Goal: Information Seeking & Learning: Check status

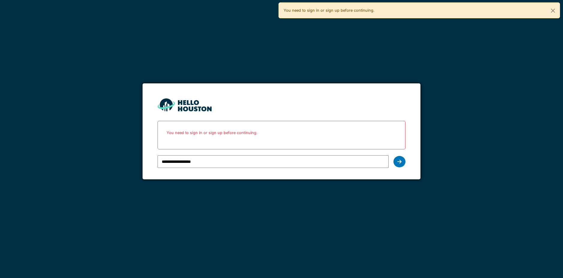
click at [188, 161] on input "**********" at bounding box center [273, 162] width 231 height 13
type input "**********"
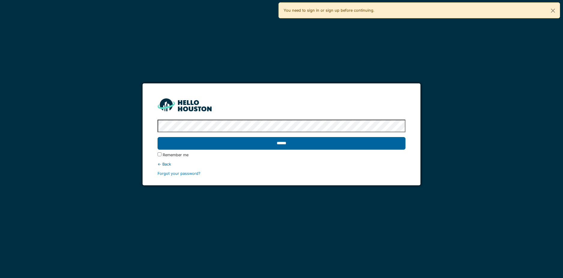
click at [205, 147] on input "******" at bounding box center [282, 143] width 248 height 13
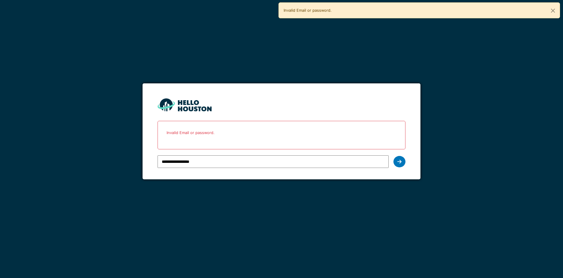
click at [400, 162] on icon at bounding box center [400, 161] width 4 height 5
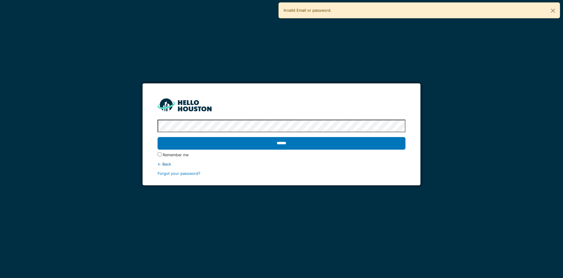
click at [158, 137] on input "******" at bounding box center [282, 143] width 248 height 13
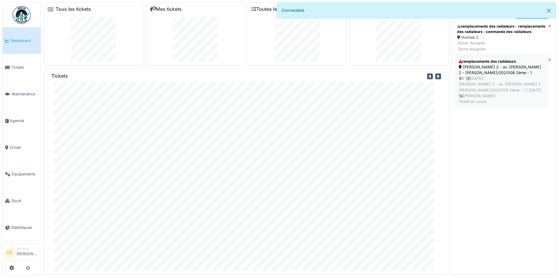
click at [487, 97] on div "4 | [DATE] thomas 2 - av. [PERSON_NAME] 2 - [PERSON_NAME]/002/008 2ème - 1 | [D…" at bounding box center [502, 90] width 86 height 29
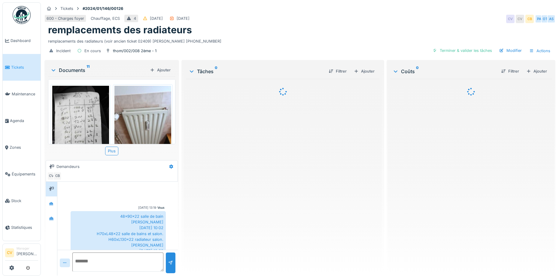
scroll to position [53, 0]
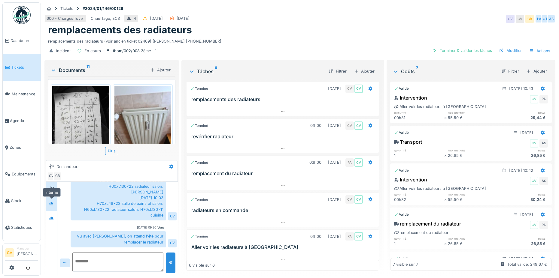
click at [54, 207] on div at bounding box center [51, 204] width 9 height 8
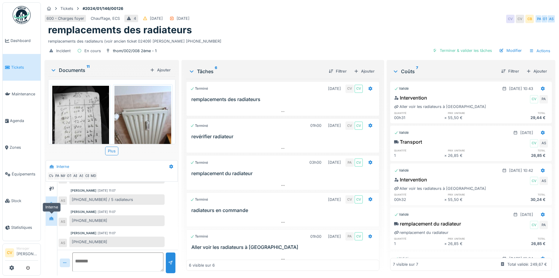
click at [51, 217] on icon at bounding box center [51, 218] width 4 height 3
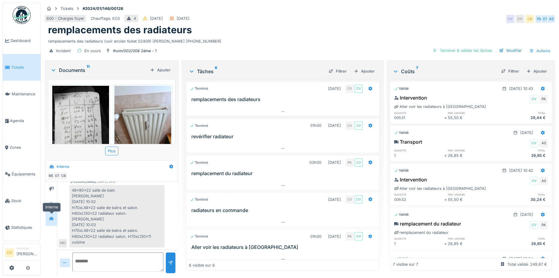
scroll to position [59, 0]
click at [50, 203] on icon at bounding box center [51, 204] width 5 height 4
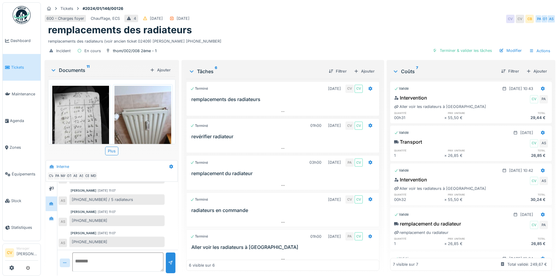
click at [337, 18] on div "600 - Charges foyer Chauffage, ECS 4 09/01/2024 04/01/2024 CV CV CB PA OT AS" at bounding box center [299, 19] width 511 height 11
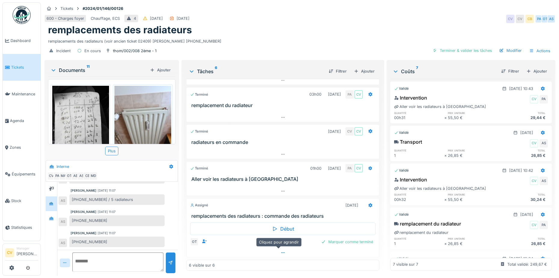
click at [285, 257] on div at bounding box center [283, 253] width 193 height 9
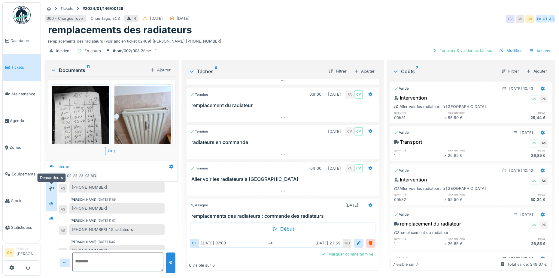
click at [56, 188] on div at bounding box center [51, 190] width 9 height 8
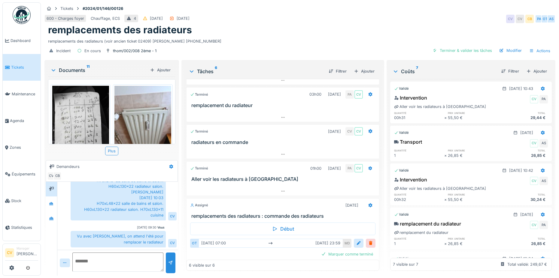
scroll to position [23, 0]
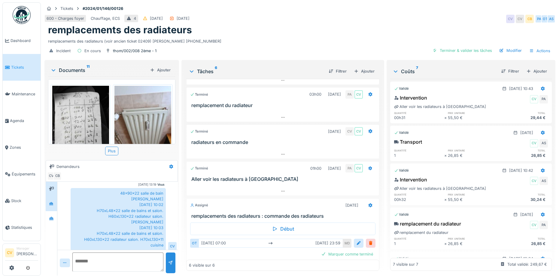
click at [56, 201] on div at bounding box center [51, 204] width 11 height 15
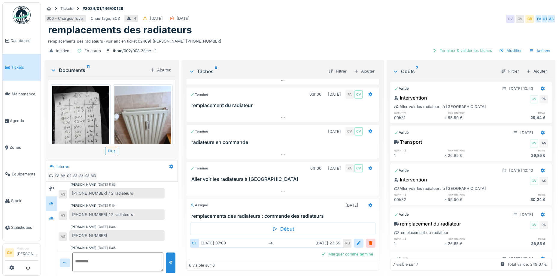
scroll to position [165, 0]
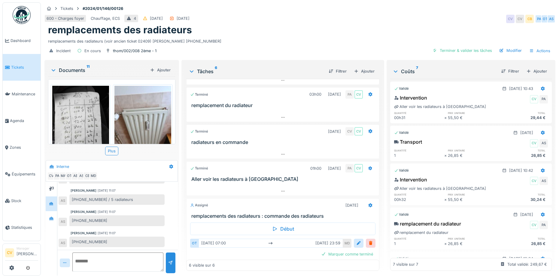
click at [21, 16] on img at bounding box center [22, 15] width 18 height 18
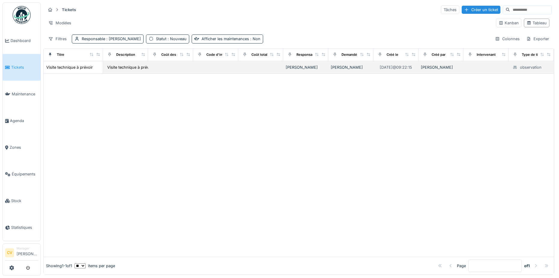
click at [79, 71] on td "Visite technique à prévoir" at bounding box center [73, 67] width 59 height 13
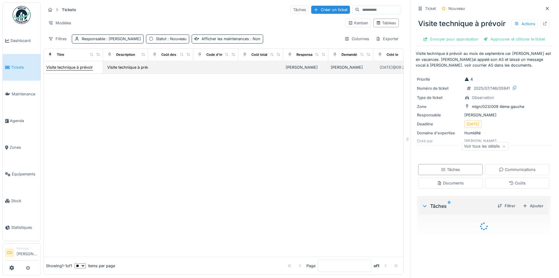
click at [80, 69] on div "Visite technique à prévoir" at bounding box center [69, 68] width 47 height 6
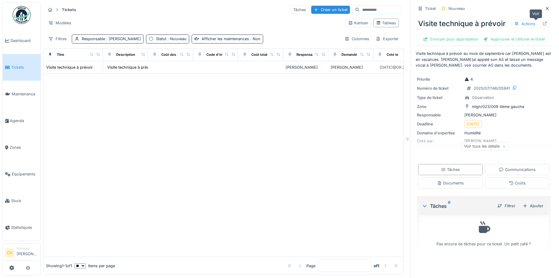
click at [543, 23] on icon at bounding box center [545, 24] width 4 height 4
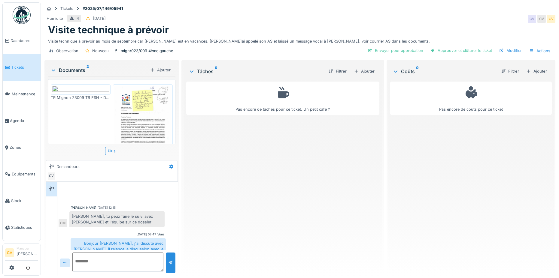
scroll to position [7, 0]
